Goal: Navigation & Orientation: Find specific page/section

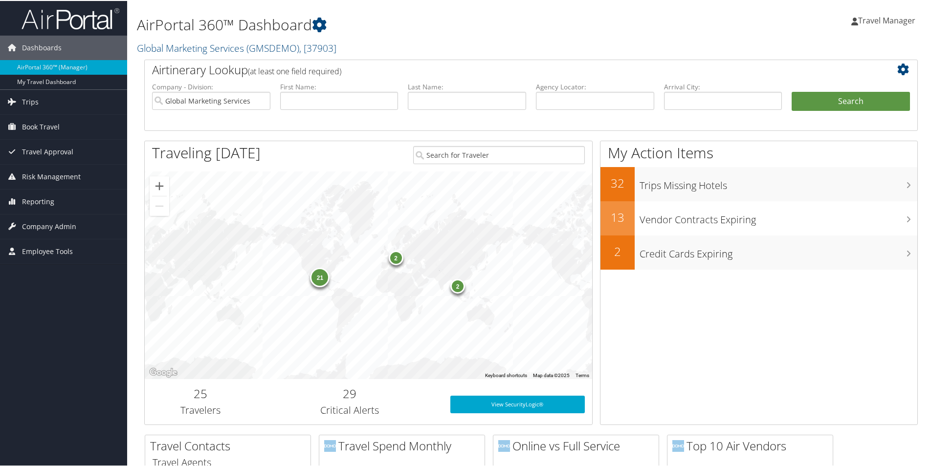
click at [446, 21] on span "Travel Manager" at bounding box center [886, 19] width 57 height 11
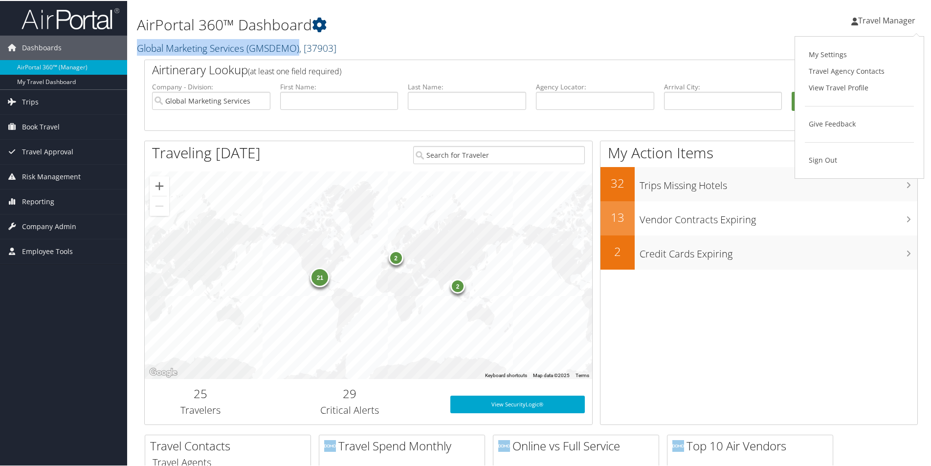
drag, startPoint x: 301, startPoint y: 47, endPoint x: 137, endPoint y: 51, distance: 163.8
click at [137, 51] on link "Global Marketing Services ( GMSDEMO ) , [ 37903 ]" at bounding box center [236, 47] width 199 height 13
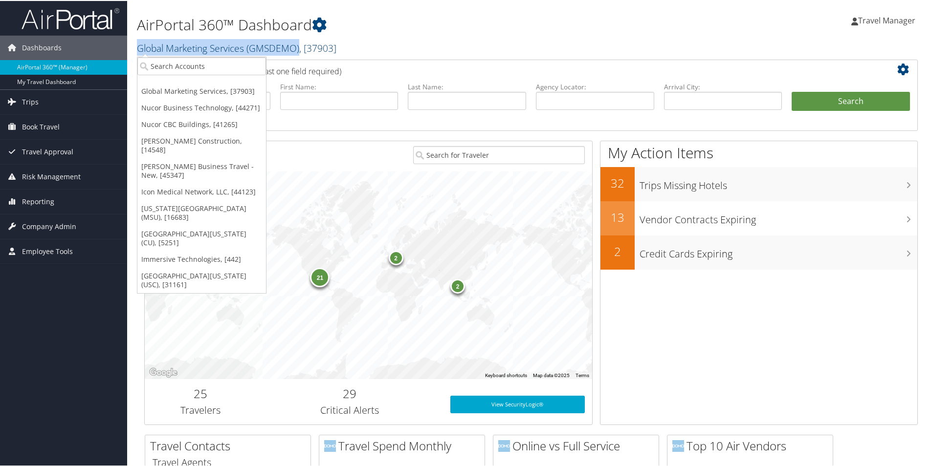
copy link "Global Marketing Services ( GMSDEMO )"
